Goal: Task Accomplishment & Management: Manage account settings

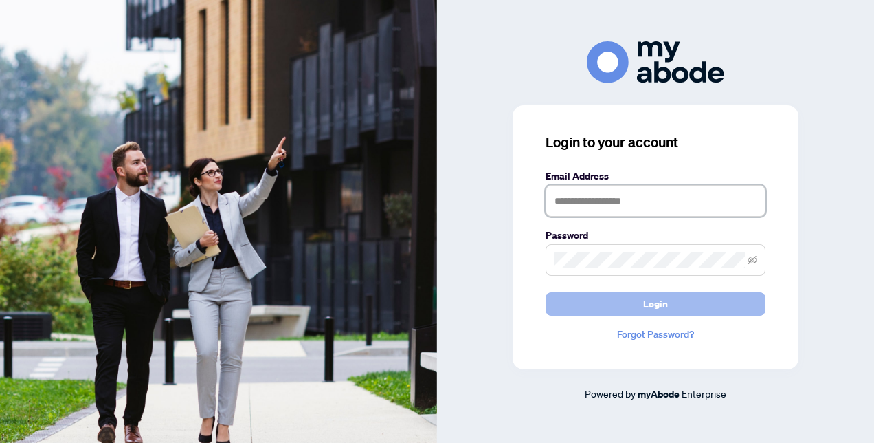
type input "**********"
click at [652, 305] on span "Login" at bounding box center [655, 304] width 25 height 22
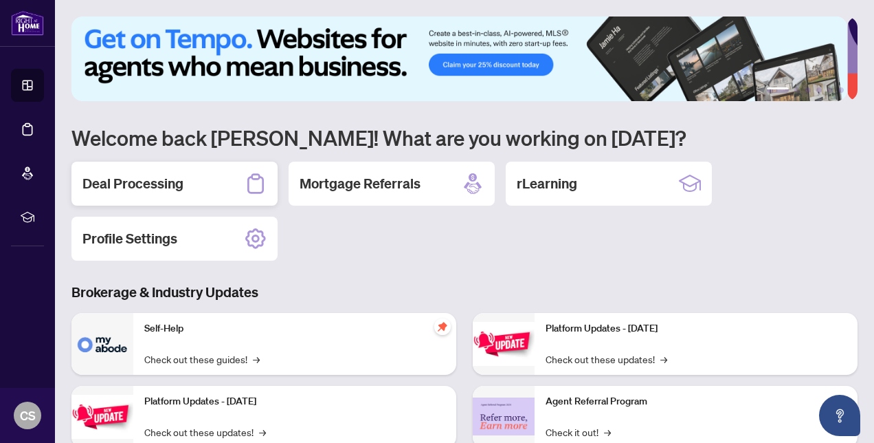
click at [161, 184] on h2 "Deal Processing" at bounding box center [132, 183] width 101 height 19
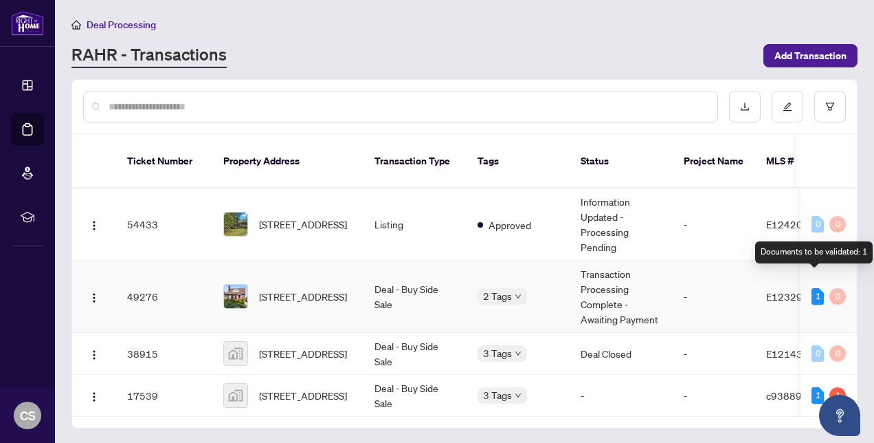
click at [813, 288] on div "1" at bounding box center [818, 296] width 12 height 16
click at [816, 288] on div "1" at bounding box center [818, 296] width 12 height 16
click at [806, 254] on div "Documents to be validated: 1" at bounding box center [815, 252] width 118 height 22
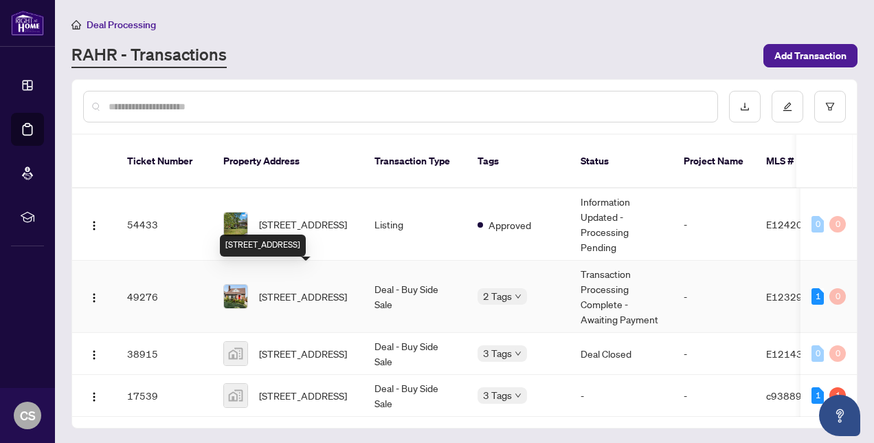
click at [291, 289] on span "[STREET_ADDRESS]" at bounding box center [303, 296] width 88 height 15
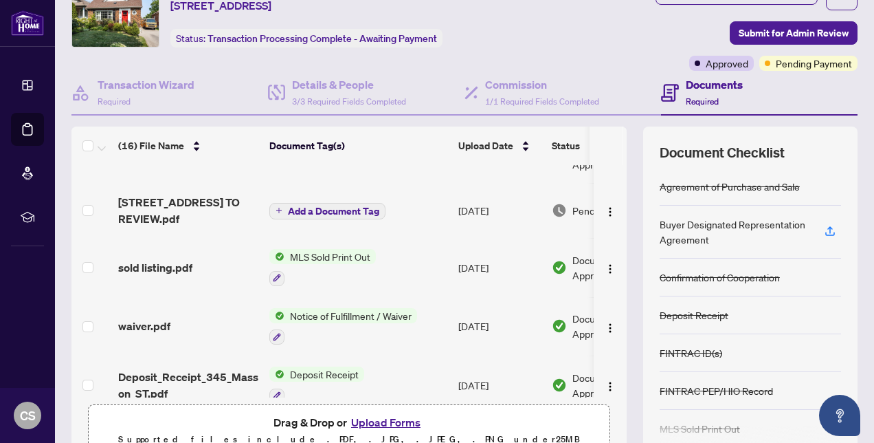
scroll to position [275, 0]
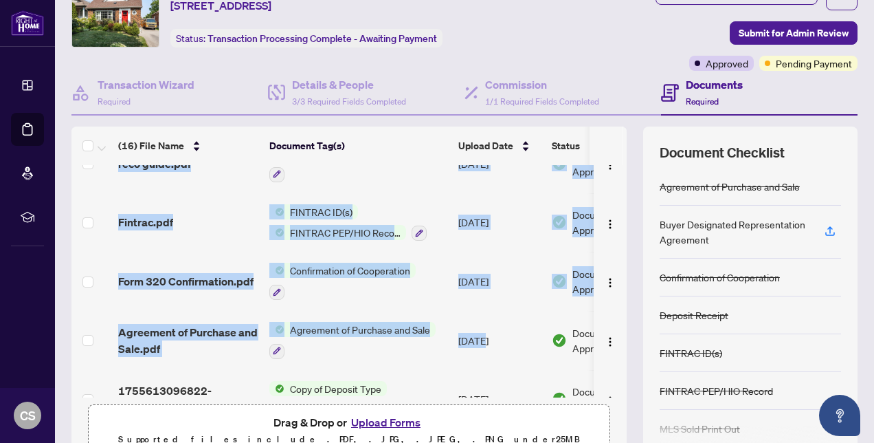
drag, startPoint x: 386, startPoint y: 390, endPoint x: 482, endPoint y: 314, distance: 122.3
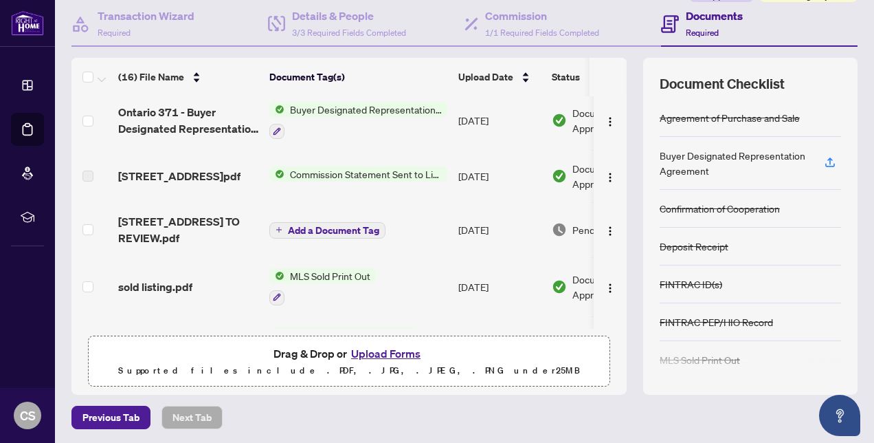
scroll to position [147, 0]
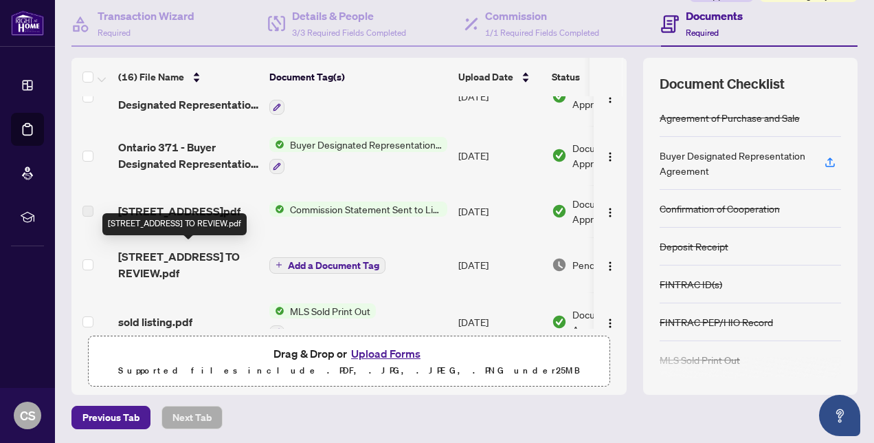
click at [205, 261] on span "[STREET_ADDRESS] TO REVIEW.pdf" at bounding box center [188, 264] width 140 height 33
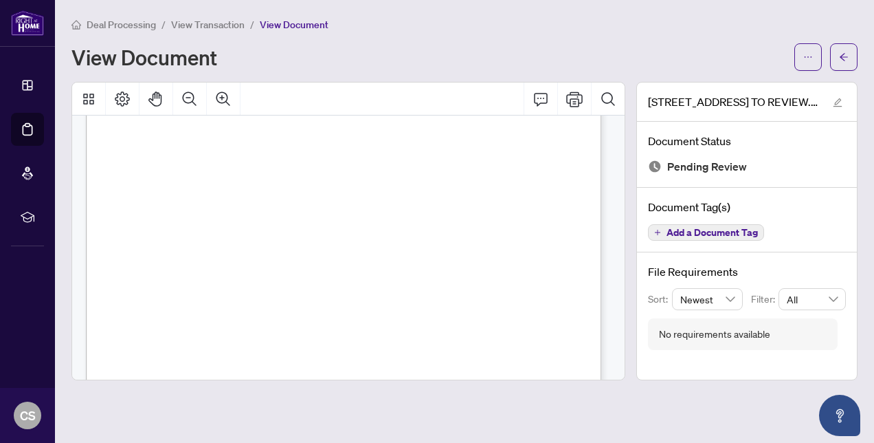
scroll to position [166, 0]
click at [845, 60] on icon "arrow-left" at bounding box center [844, 57] width 10 height 10
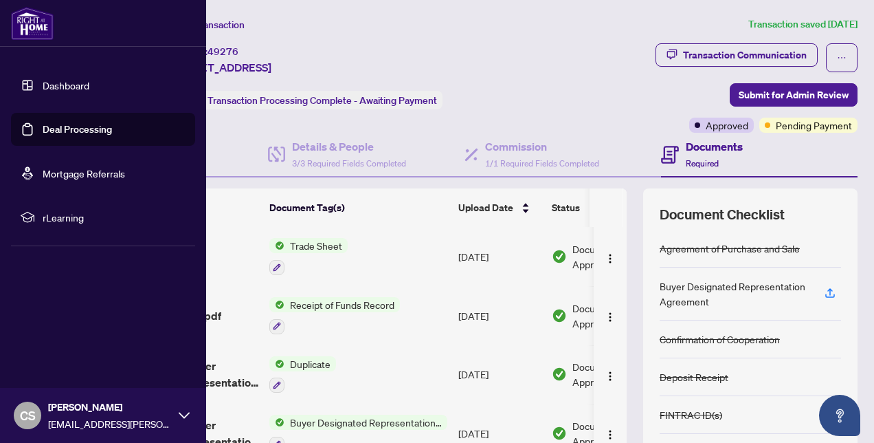
click at [43, 81] on link "Dashboard" at bounding box center [66, 85] width 47 height 12
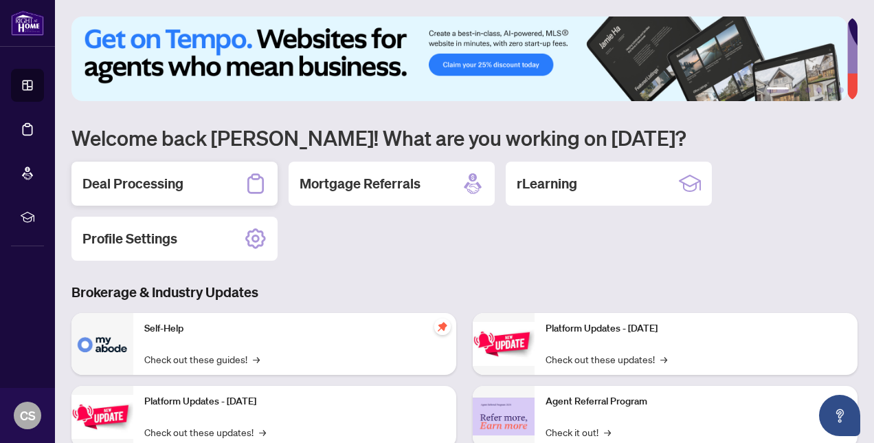
click at [128, 179] on h2 "Deal Processing" at bounding box center [132, 183] width 101 height 19
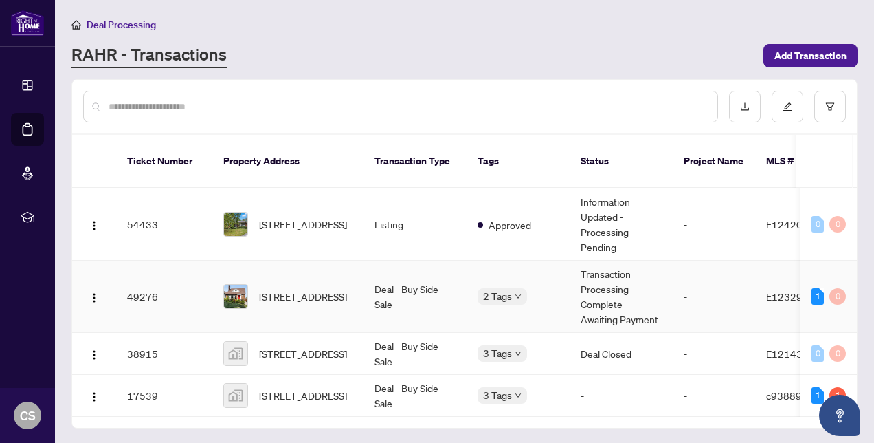
click at [133, 278] on td "49276" at bounding box center [164, 297] width 96 height 72
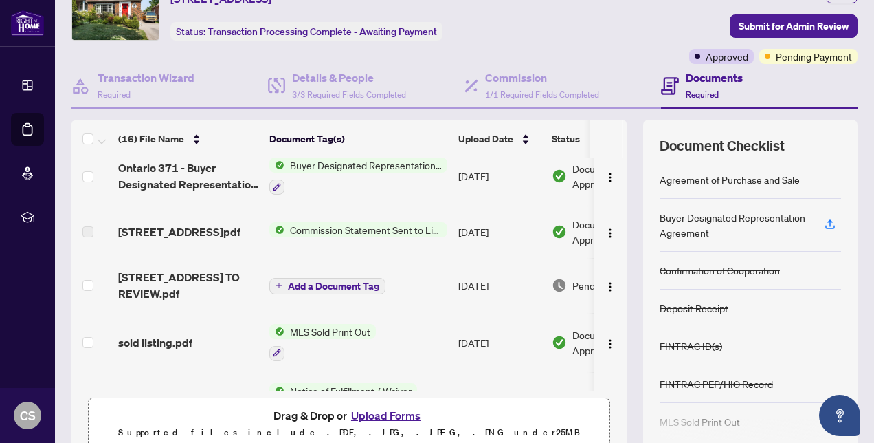
scroll to position [206, 0]
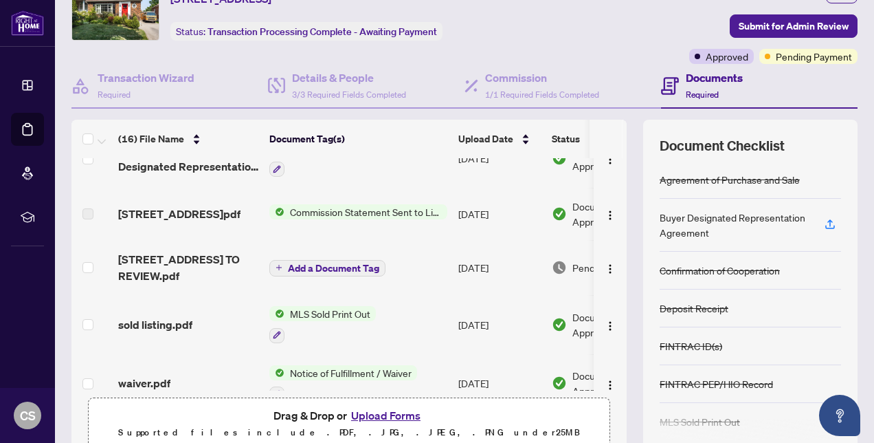
click at [362, 264] on span "Add a Document Tag" at bounding box center [333, 268] width 91 height 10
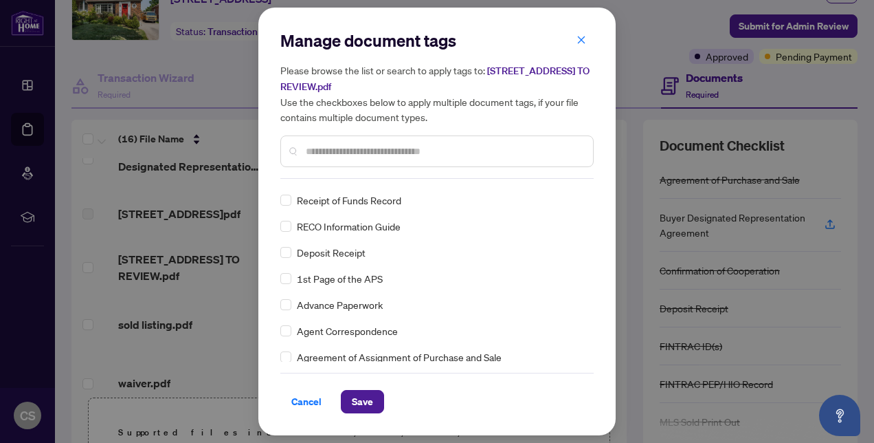
scroll to position [0, 0]
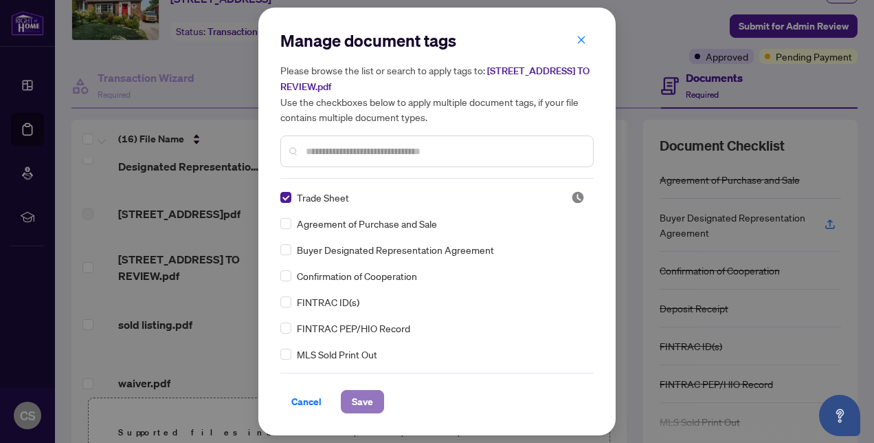
click at [370, 399] on span "Save" at bounding box center [362, 401] width 21 height 22
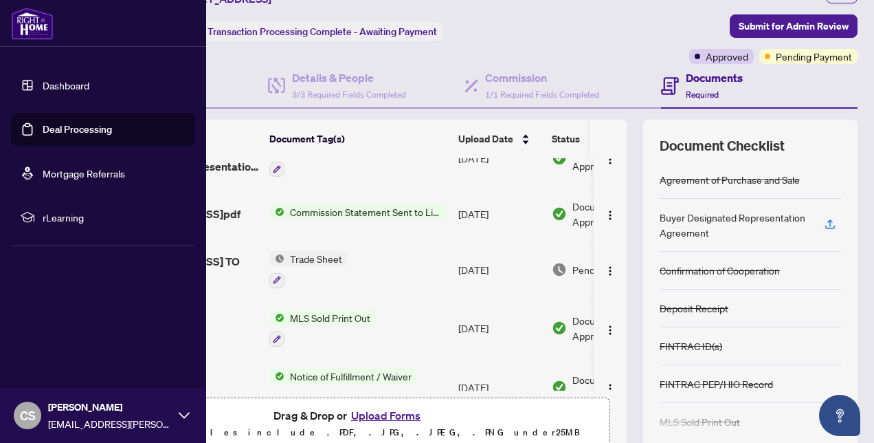
click at [45, 83] on link "Dashboard" at bounding box center [66, 85] width 47 height 12
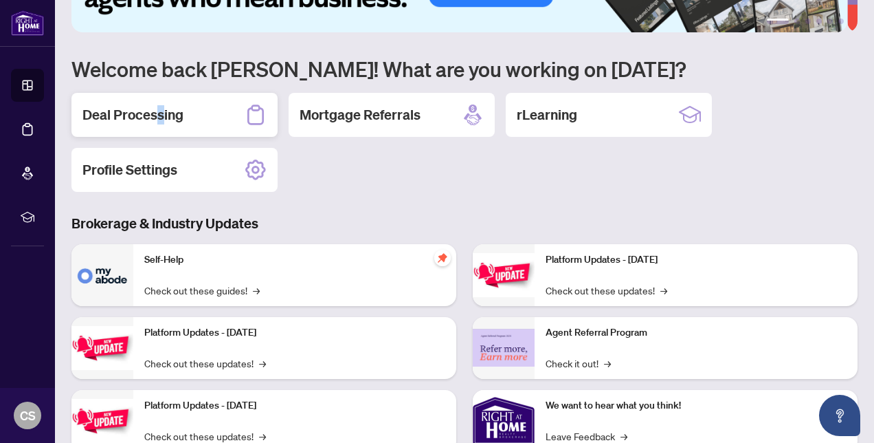
click at [160, 122] on h2 "Deal Processing" at bounding box center [132, 114] width 101 height 19
